Goal: Navigation & Orientation: Go to known website

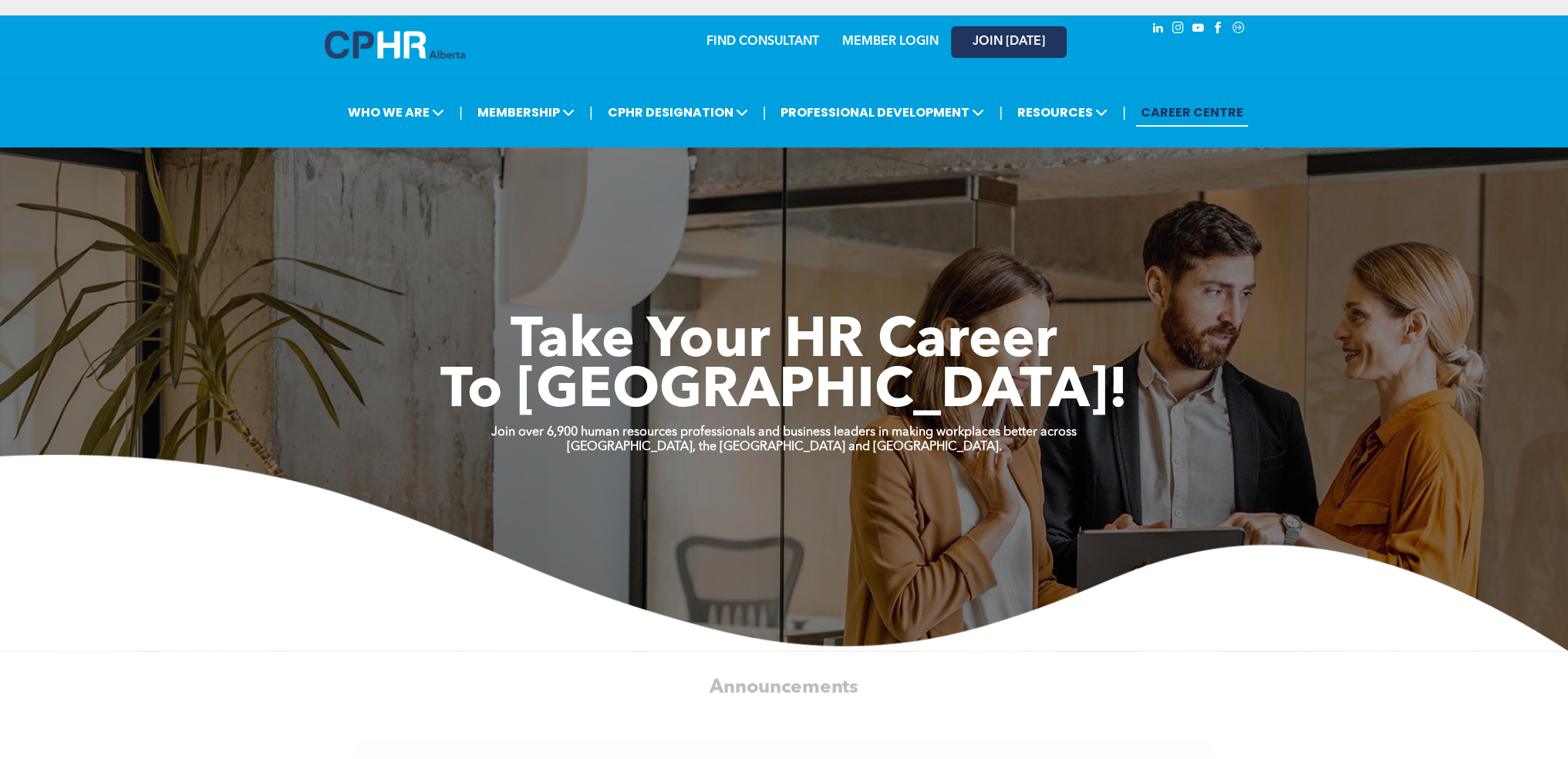
click at [996, 27] on link "JOIN [DATE]" at bounding box center [1008, 41] width 115 height 31
click at [935, 47] on div "JOIN [DATE]" at bounding box center [998, 41] width 142 height 48
click at [898, 42] on link "MEMBER LOGIN" at bounding box center [891, 42] width 97 height 13
click at [915, 47] on link "MEMBER LOGIN" at bounding box center [891, 42] width 97 height 13
click at [406, 63] on div at bounding box center [394, 48] width 140 height 37
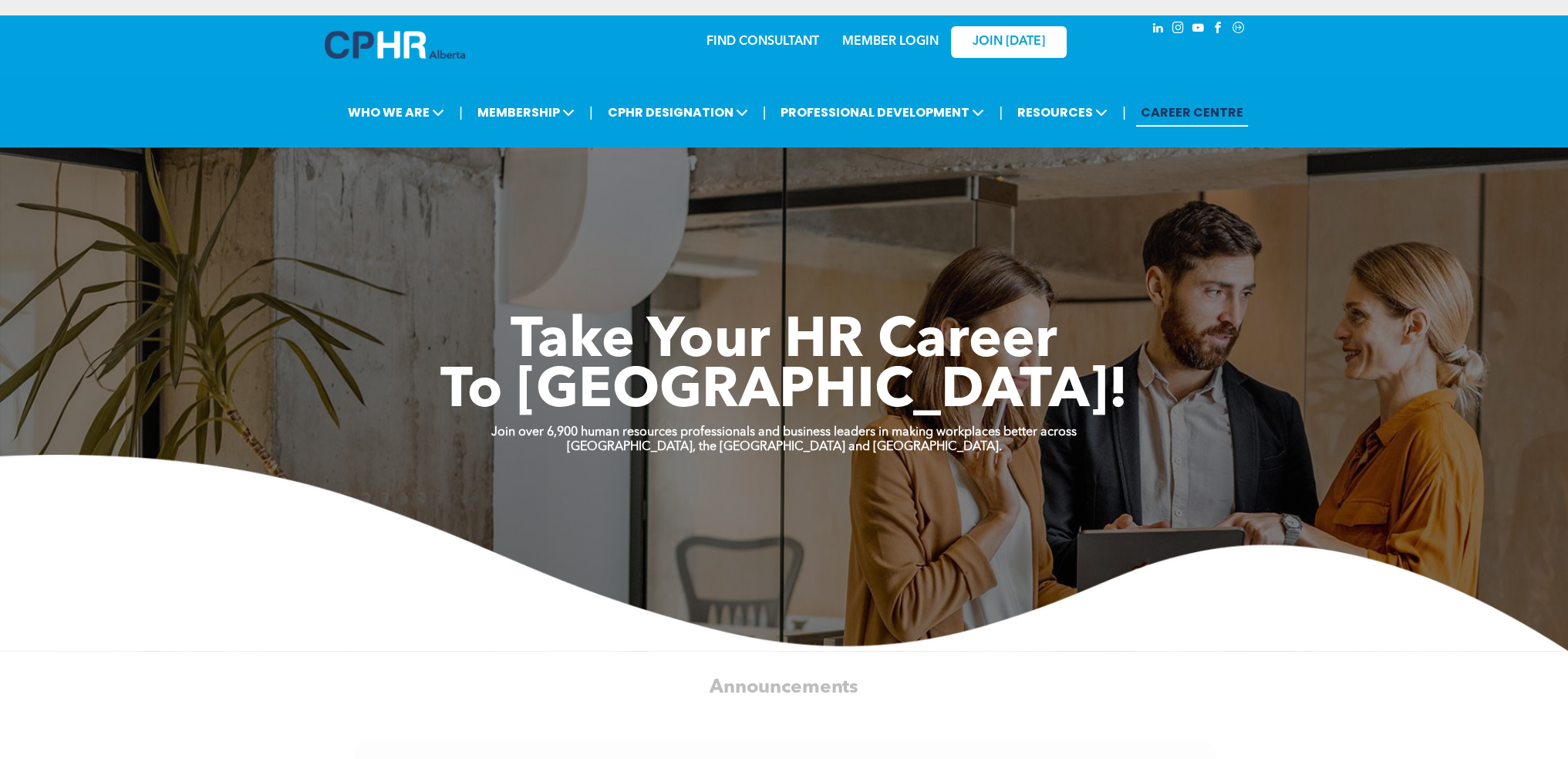
click at [417, 40] on img at bounding box center [394, 44] width 140 height 28
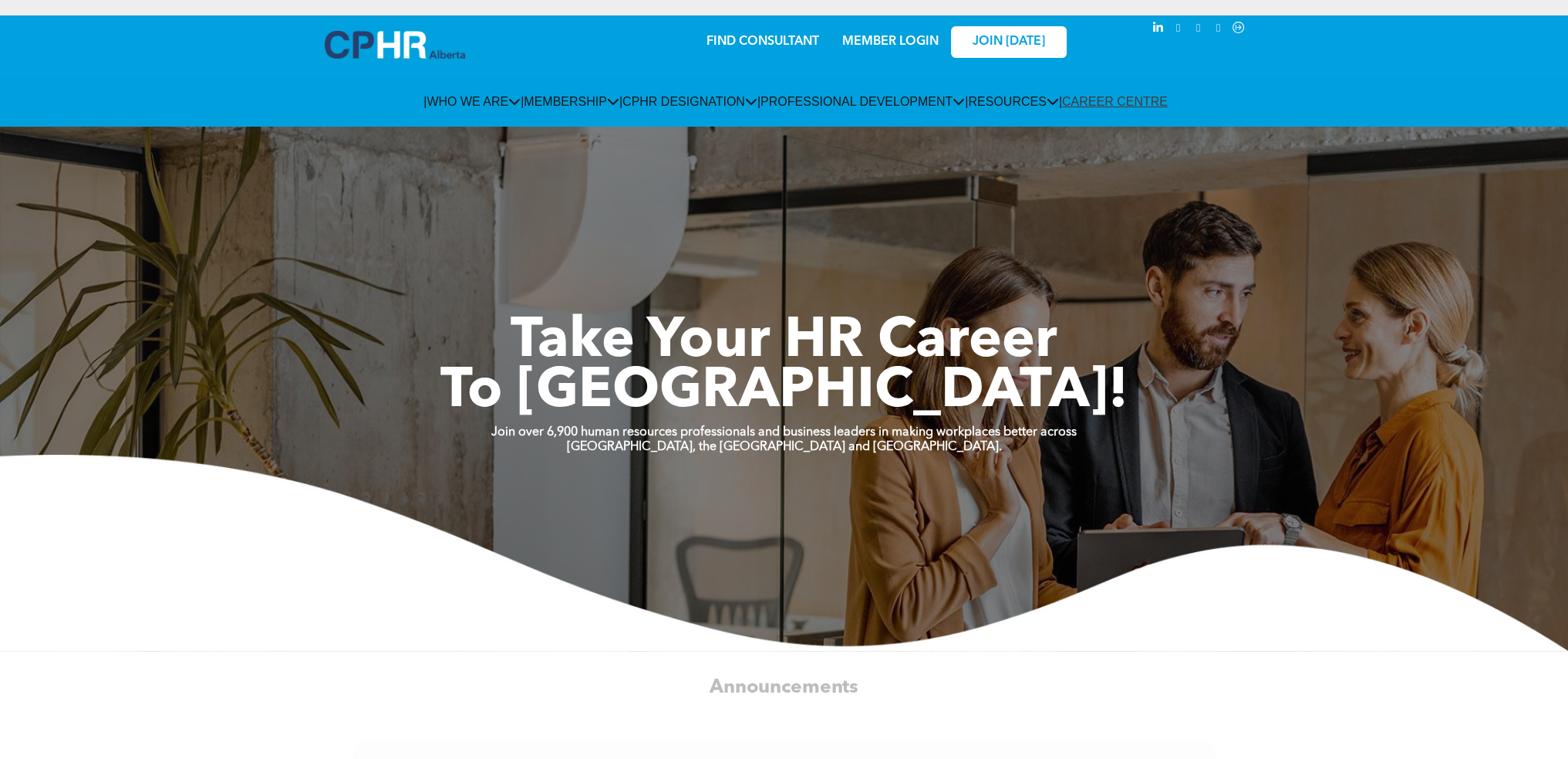
click at [882, 47] on link "MEMBER LOGIN" at bounding box center [891, 42] width 97 height 13
